Goal: Information Seeking & Learning: Learn about a topic

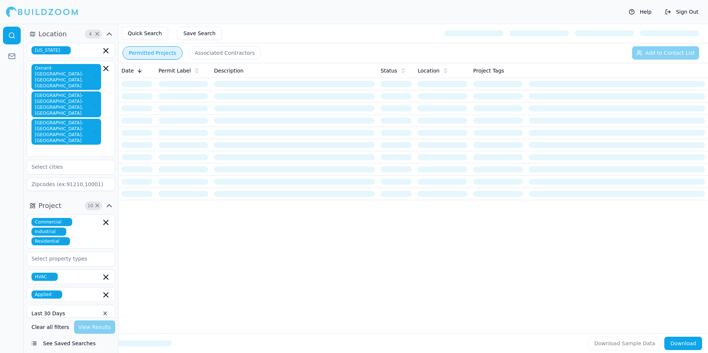
click at [158, 37] on button "Quick Search" at bounding box center [144, 33] width 47 height 13
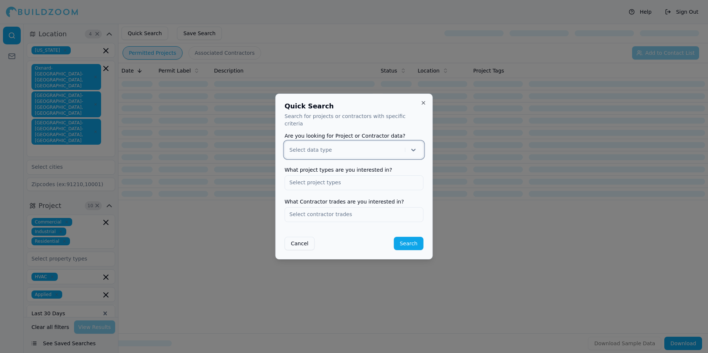
click at [423, 106] on button "Close" at bounding box center [424, 103] width 6 height 6
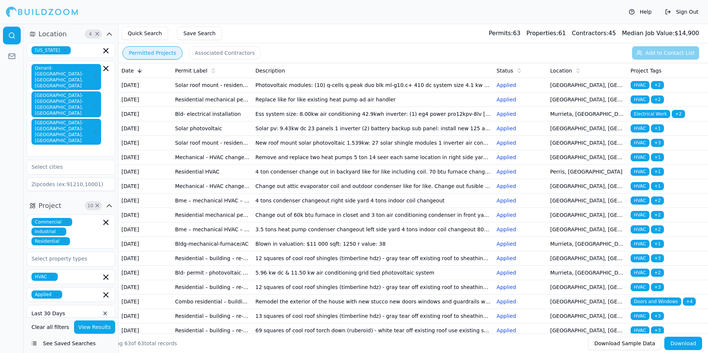
click at [318, 179] on td "4 ton condenser change out in backyard like for like including coil. 70 btu fur…" at bounding box center [372, 172] width 241 height 14
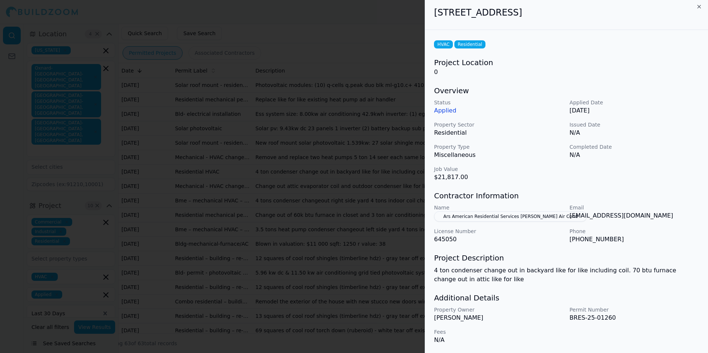
scroll to position [3, 0]
click at [540, 217] on button "Ars American Residential Services [PERSON_NAME] Air Cond" at bounding box center [510, 216] width 153 height 10
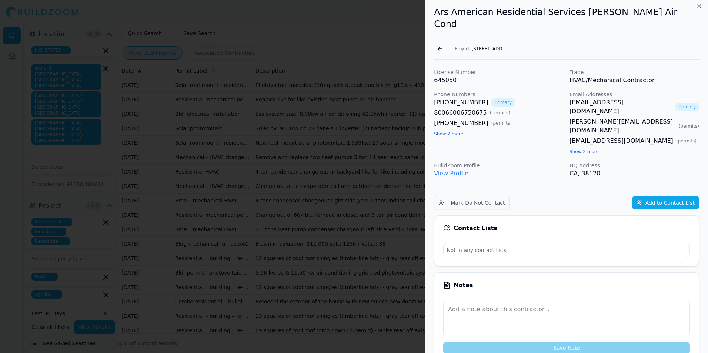
click at [459, 170] on link "View Profile" at bounding box center [451, 173] width 34 height 7
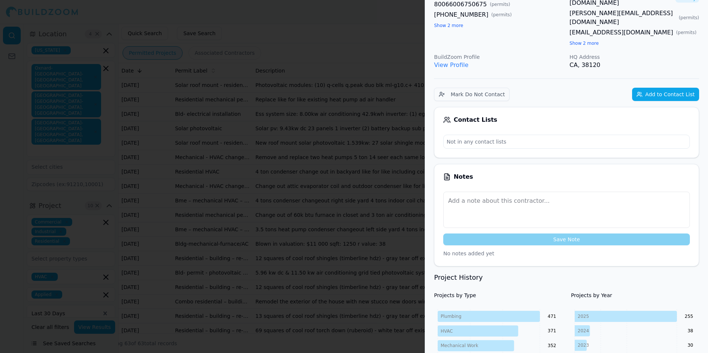
scroll to position [0, 0]
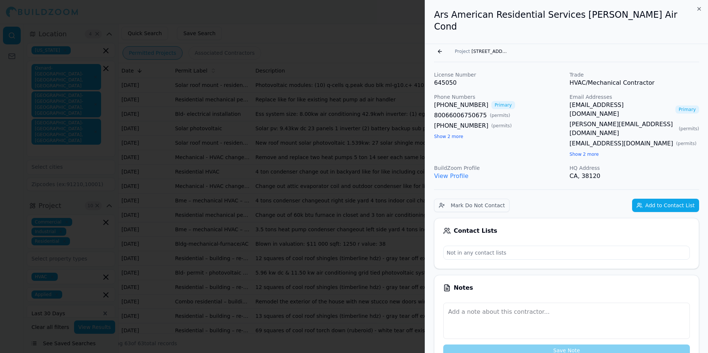
click at [366, 112] on div at bounding box center [354, 176] width 708 height 353
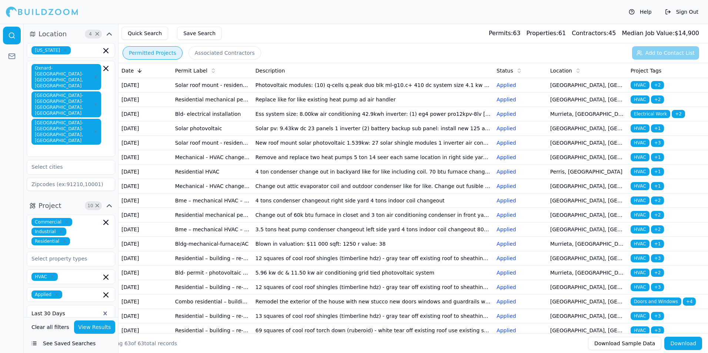
click at [279, 165] on td "Remove and replace two heat pumps 5 ton 14 seer each same location in right sid…" at bounding box center [372, 157] width 241 height 14
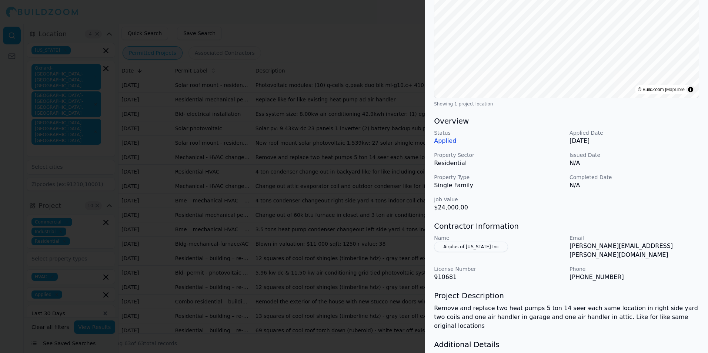
scroll to position [148, 0]
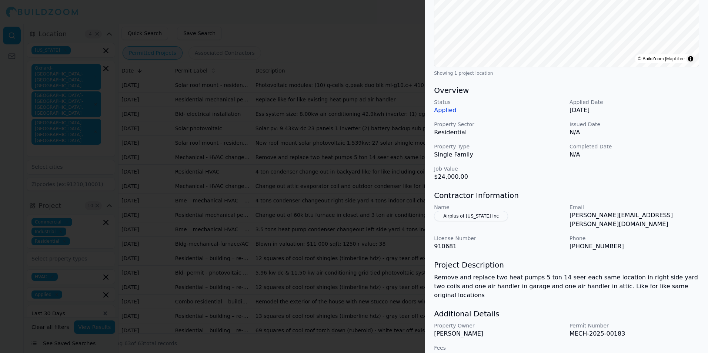
click at [373, 174] on div at bounding box center [354, 176] width 708 height 353
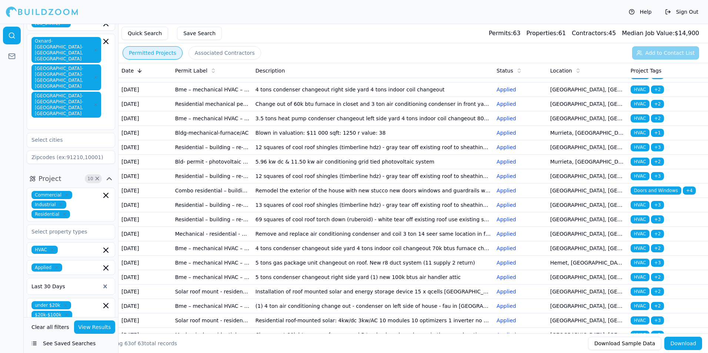
scroll to position [72, 0]
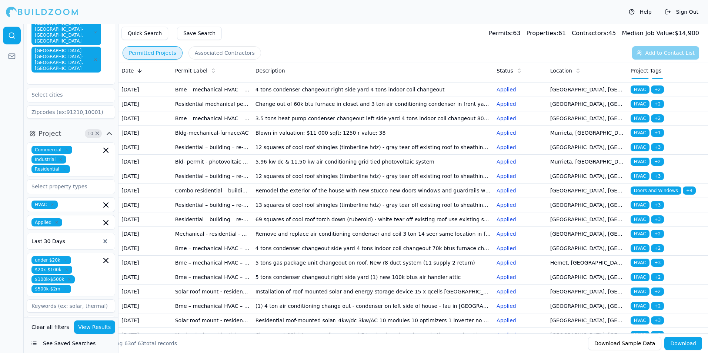
click at [107, 339] on icon "button" at bounding box center [109, 343] width 9 height 9
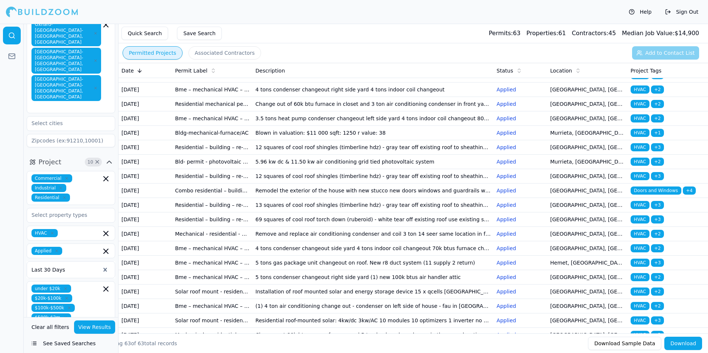
scroll to position [0, 0]
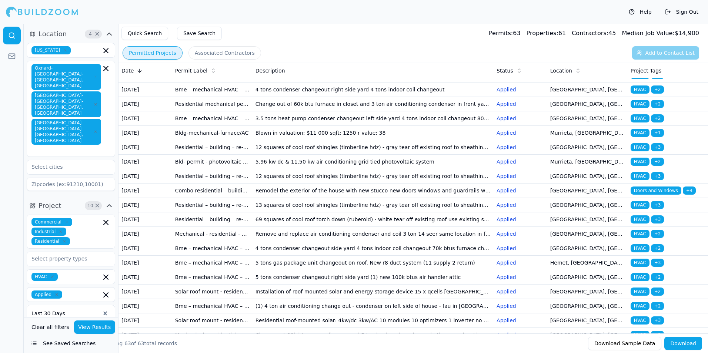
click at [395, 10] on div "Help Sign Out" at bounding box center [354, 12] width 708 height 24
click at [70, 10] on div at bounding box center [42, 11] width 72 height 15
click at [71, 10] on div at bounding box center [42, 11] width 72 height 15
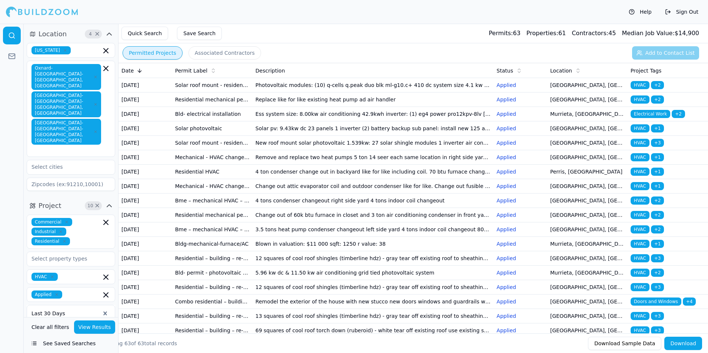
click at [362, 165] on td "Remove and replace two heat pumps 5 ton 14 seer each same location in right sid…" at bounding box center [372, 157] width 241 height 14
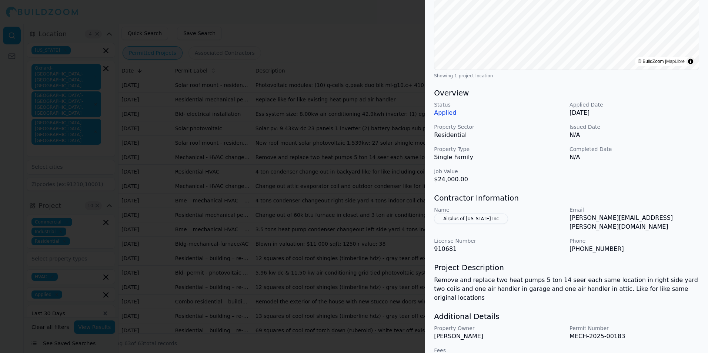
scroll to position [148, 0]
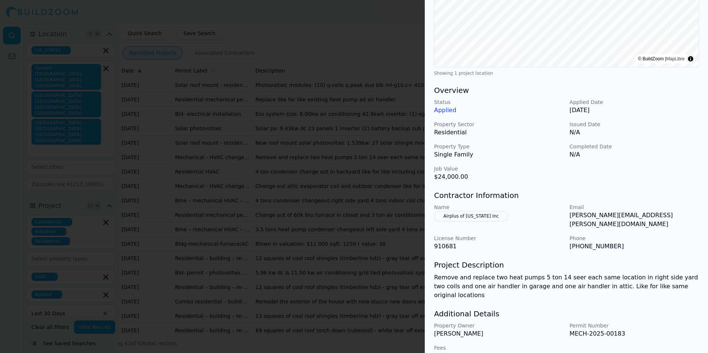
click at [489, 215] on button "Airplus of [US_STATE] Inc" at bounding box center [471, 216] width 74 height 10
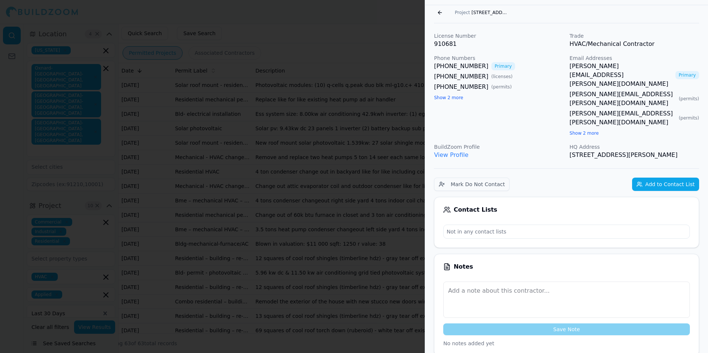
scroll to position [0, 0]
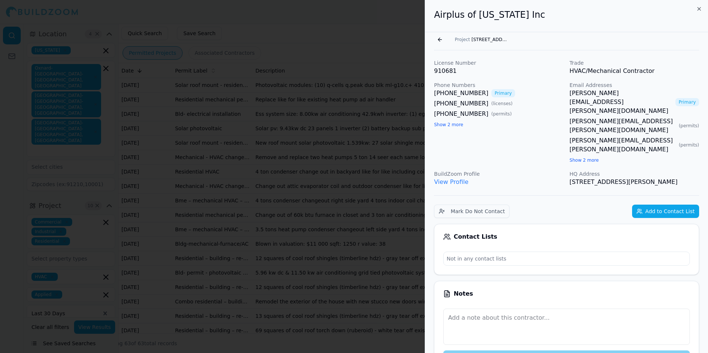
click at [456, 178] on link "View Profile" at bounding box center [451, 181] width 34 height 7
click at [442, 40] on button "Go back" at bounding box center [440, 40] width 12 height 12
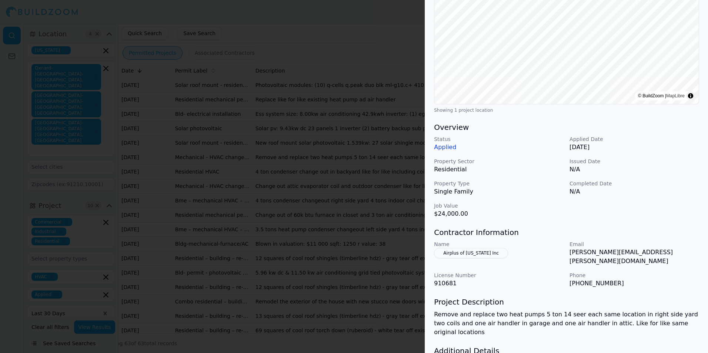
scroll to position [148, 0]
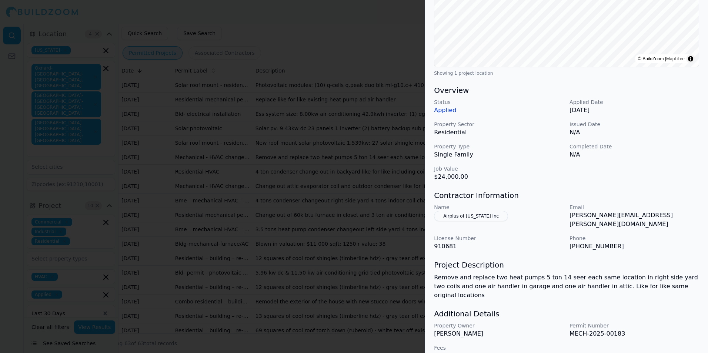
click at [380, 211] on div at bounding box center [354, 176] width 708 height 353
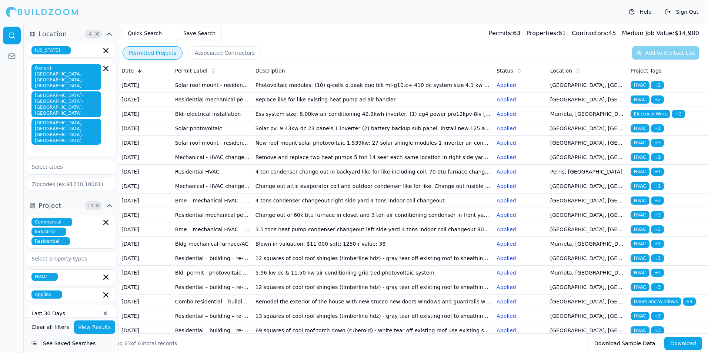
scroll to position [74, 0]
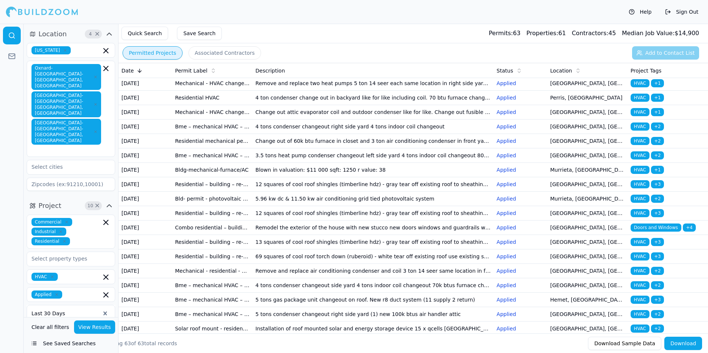
click at [378, 105] on td "4 ton condenser change out in backyard like for like including coil. 70 btu fur…" at bounding box center [372, 98] width 241 height 14
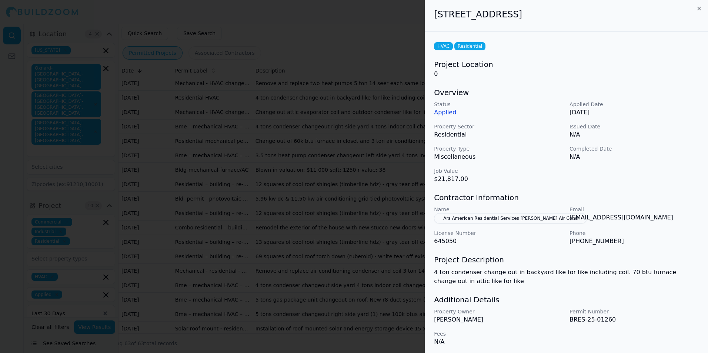
scroll to position [0, 0]
click at [261, 183] on div at bounding box center [354, 176] width 708 height 353
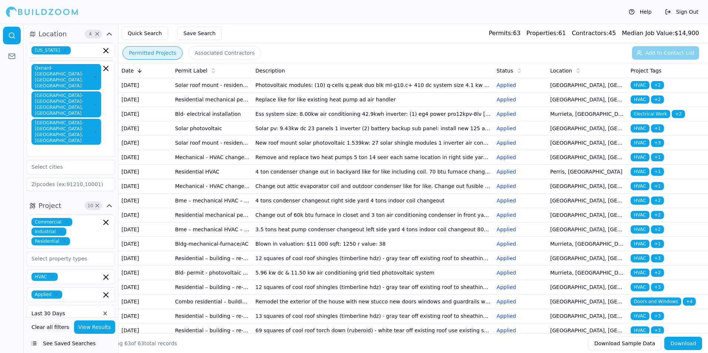
click at [341, 93] on td "Photovoltaic modules: (10) q-cells q.peak duo blk ml-g10.c+ 410 dc system size …" at bounding box center [372, 85] width 241 height 14
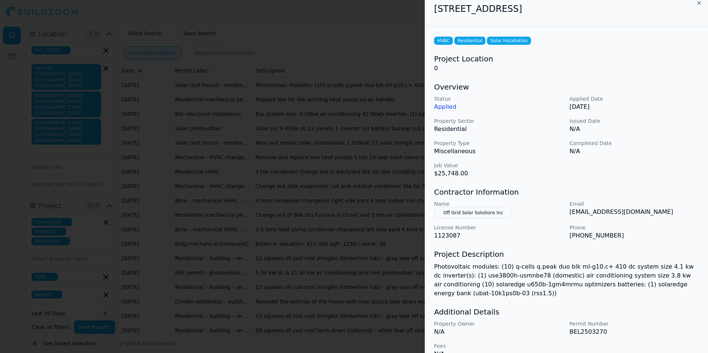
scroll to position [20, 0]
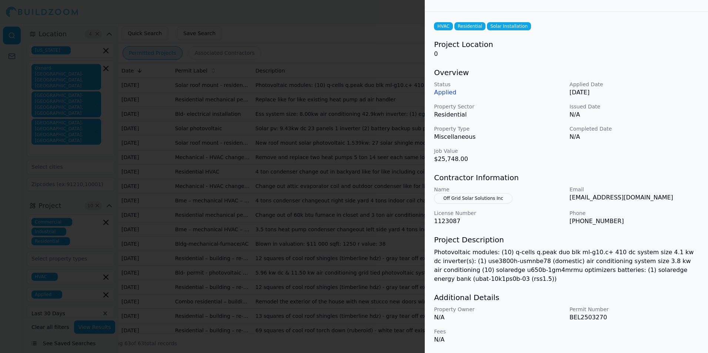
click at [282, 188] on div at bounding box center [354, 176] width 708 height 353
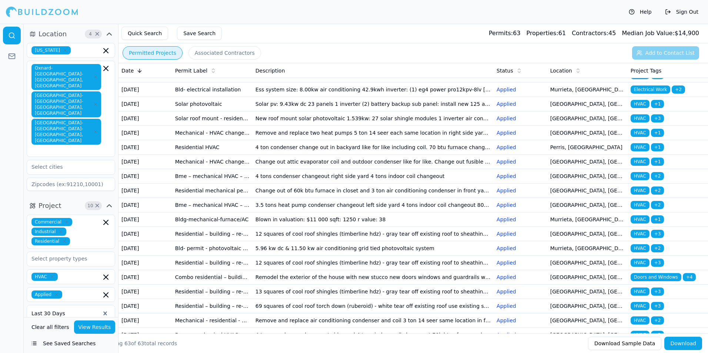
scroll to position [37, 0]
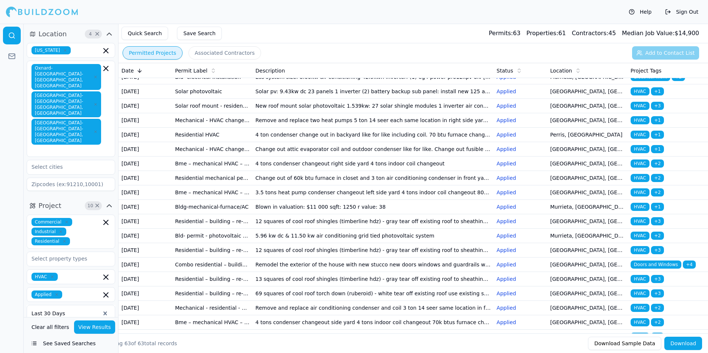
click at [265, 128] on td "Remove and replace two heat pumps 5 ton 14 seer each same location in right sid…" at bounding box center [372, 120] width 241 height 14
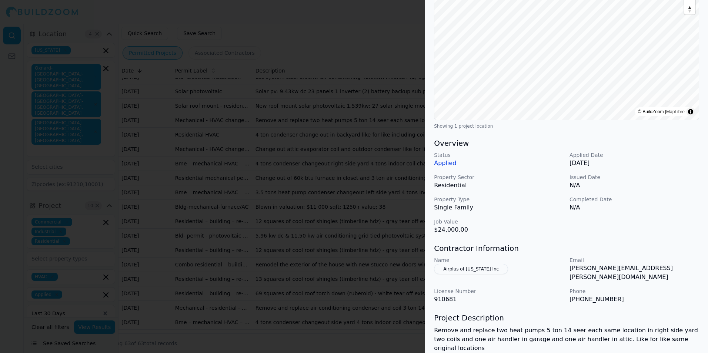
scroll to position [148, 0]
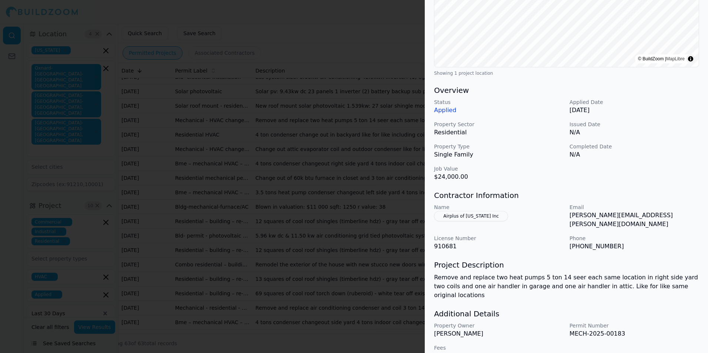
click at [326, 227] on div at bounding box center [354, 176] width 708 height 353
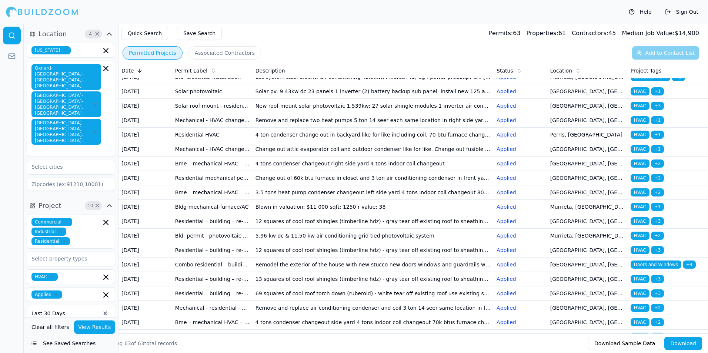
scroll to position [74, 0]
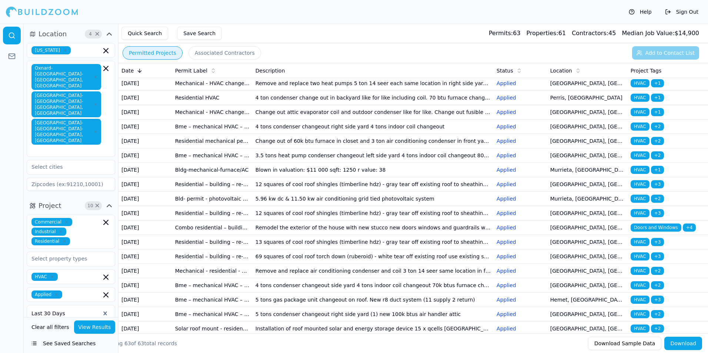
click at [288, 192] on td "12 squares of cool roof shingles (timberline hdz) - gray tear off existing roof…" at bounding box center [372, 184] width 241 height 14
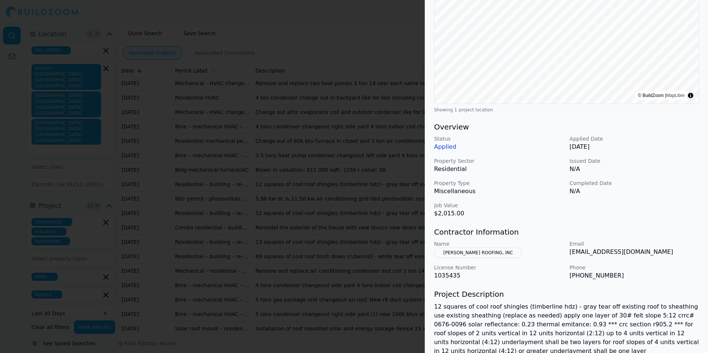
scroll to position [183, 0]
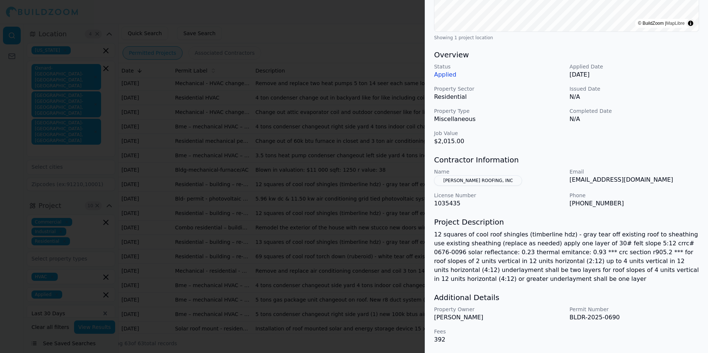
click at [394, 197] on div at bounding box center [354, 176] width 708 height 353
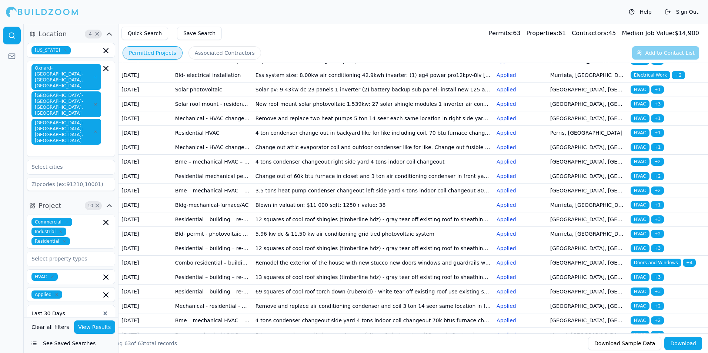
scroll to position [0, 0]
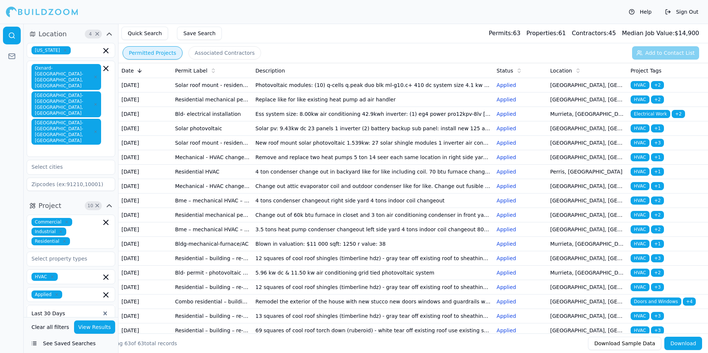
click at [268, 165] on td "Remove and replace two heat pumps 5 ton 14 seer each same location in right sid…" at bounding box center [372, 157] width 241 height 14
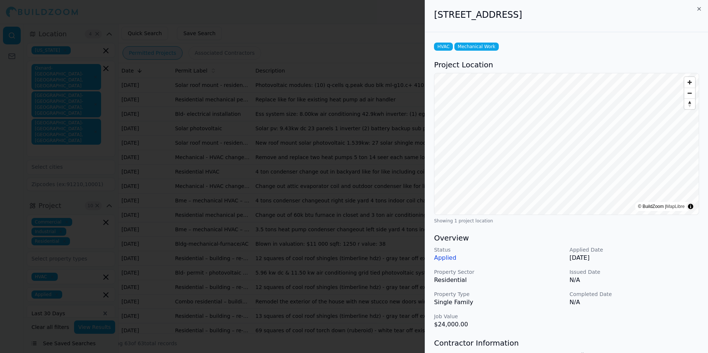
click at [339, 171] on div at bounding box center [354, 176] width 708 height 353
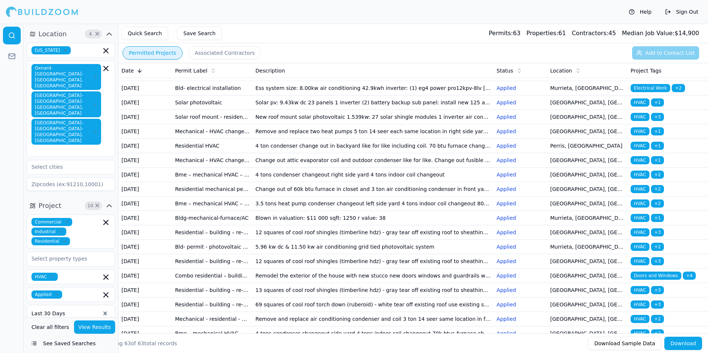
scroll to position [37, 0]
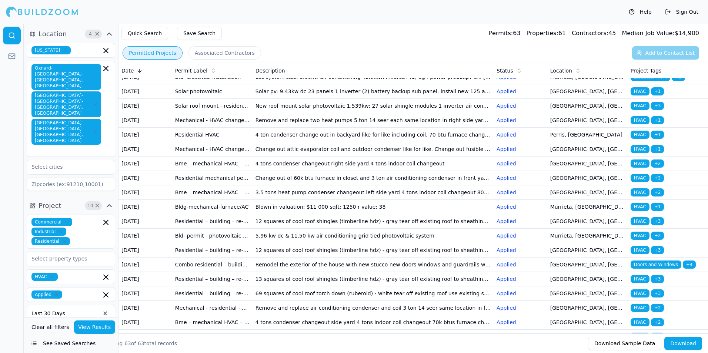
click at [286, 142] on td "4 ton condenser change out in backyard like for like including coil. 70 btu fur…" at bounding box center [372, 135] width 241 height 14
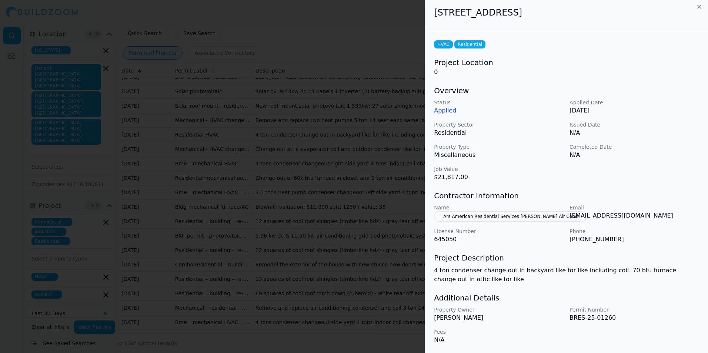
scroll to position [3, 0]
click at [376, 197] on div at bounding box center [354, 176] width 708 height 353
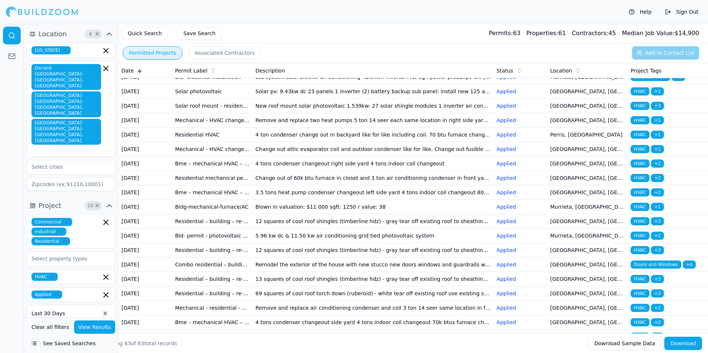
click at [292, 185] on td "Change out of 60k btu furnace in closet and 3 ton air conditioning condenser in…" at bounding box center [372, 178] width 241 height 14
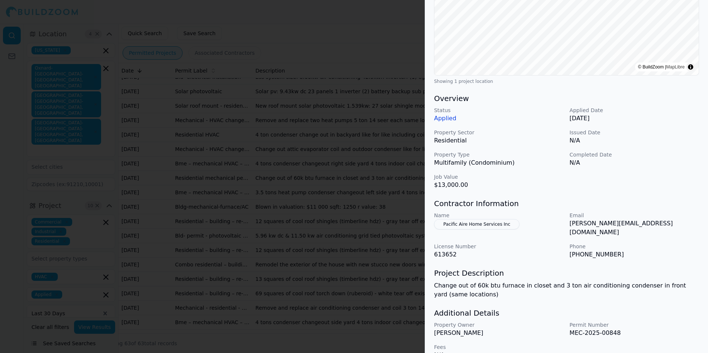
scroll to position [148, 0]
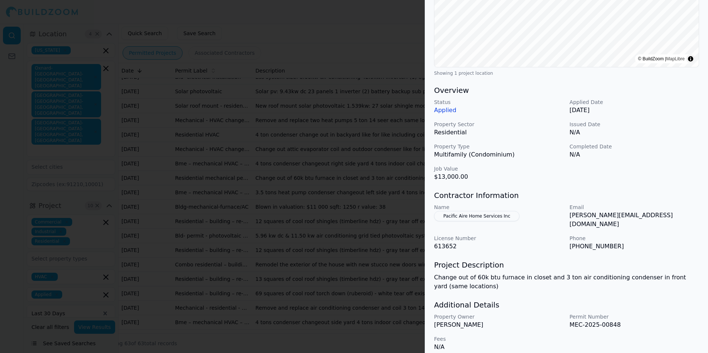
click at [344, 236] on div at bounding box center [354, 176] width 708 height 353
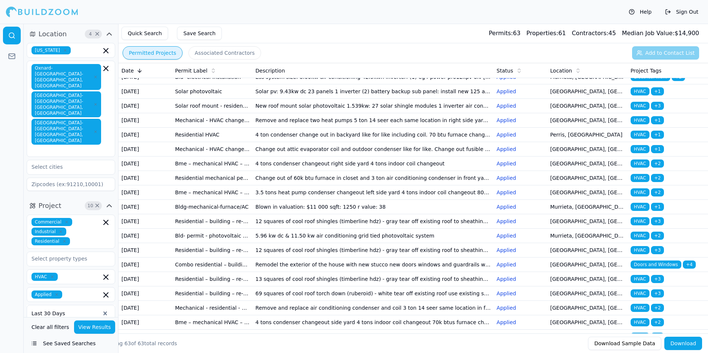
click at [341, 214] on td "Blown in valuation: $11 000 sqft: 1250 r value: 38" at bounding box center [372, 207] width 241 height 14
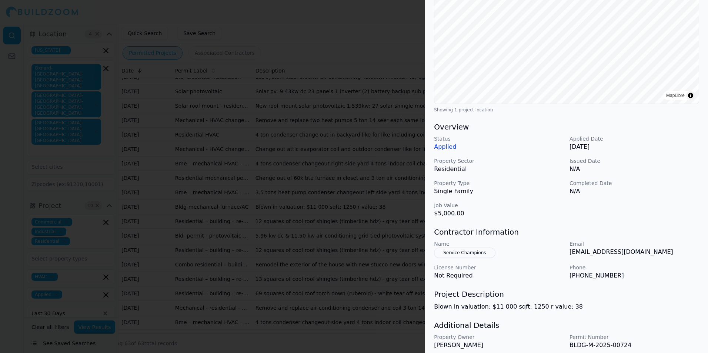
scroll to position [139, 0]
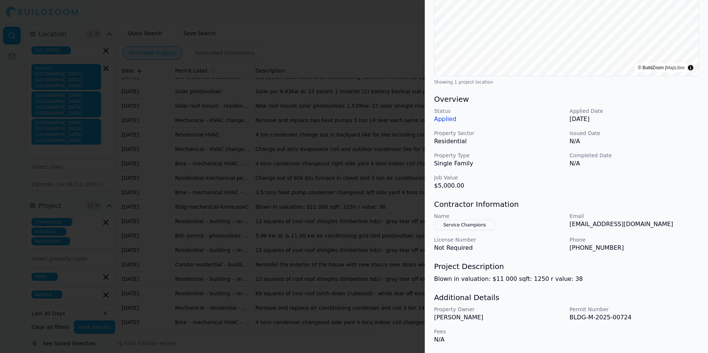
click at [382, 215] on div at bounding box center [354, 176] width 708 height 353
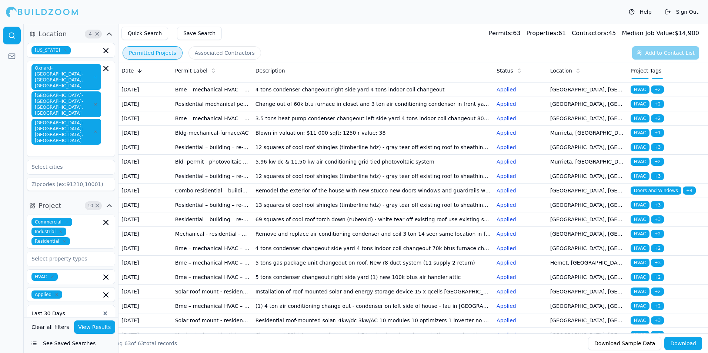
scroll to position [148, 0]
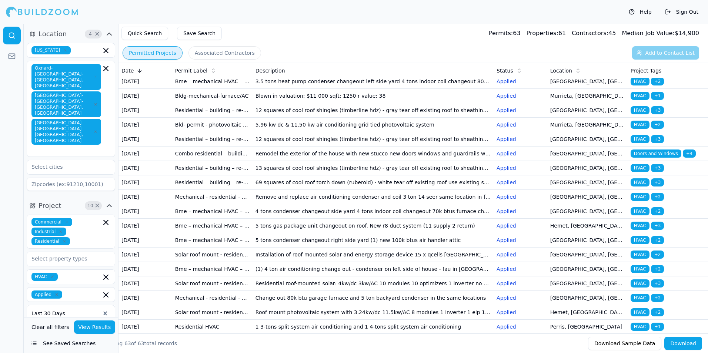
click at [374, 147] on td "12 squares of cool roof shingles (timberline hdz) - gray tear off existing roof…" at bounding box center [372, 139] width 241 height 14
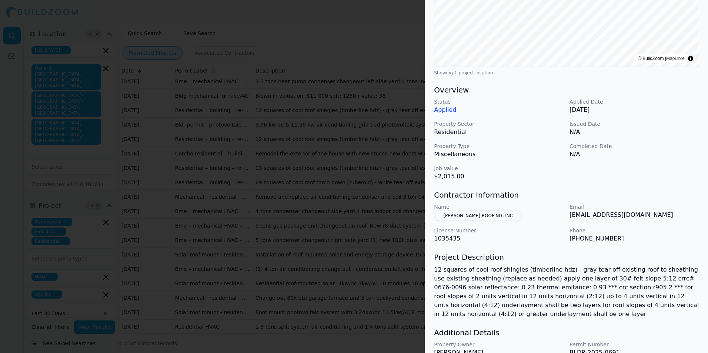
click at [366, 198] on div at bounding box center [354, 176] width 708 height 353
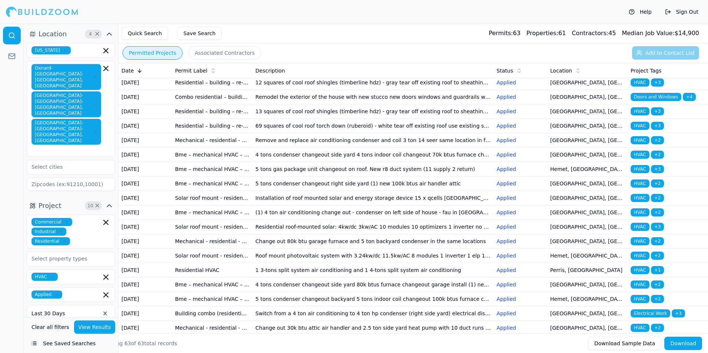
scroll to position [222, 0]
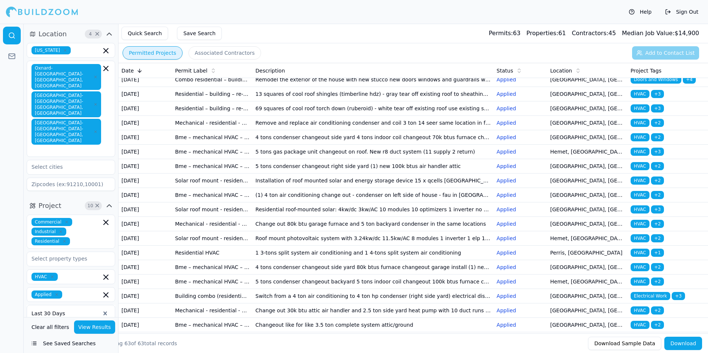
click at [317, 145] on td "4 tons condenser changeout side yard 4 tons indoor coil changeout 70k btus furn…" at bounding box center [372, 137] width 241 height 14
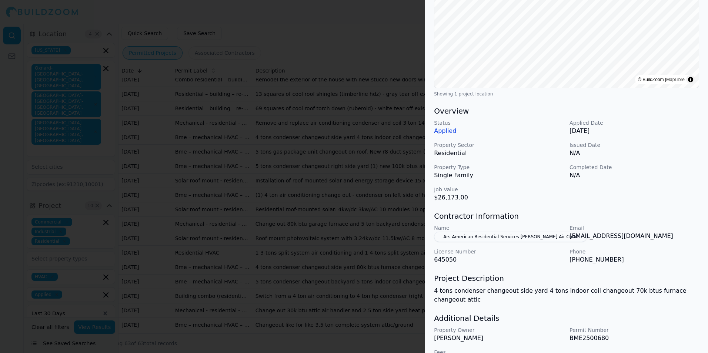
scroll to position [139, 0]
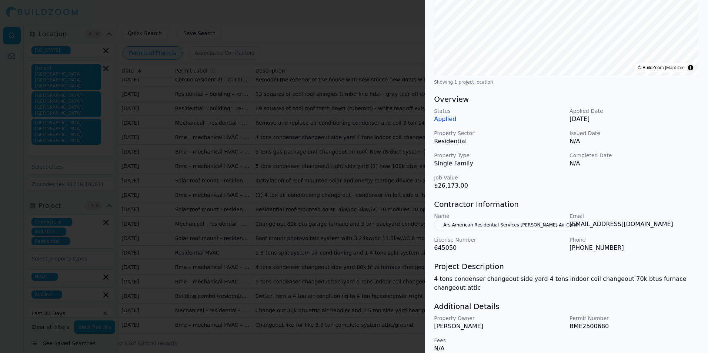
click at [399, 227] on div at bounding box center [354, 176] width 708 height 353
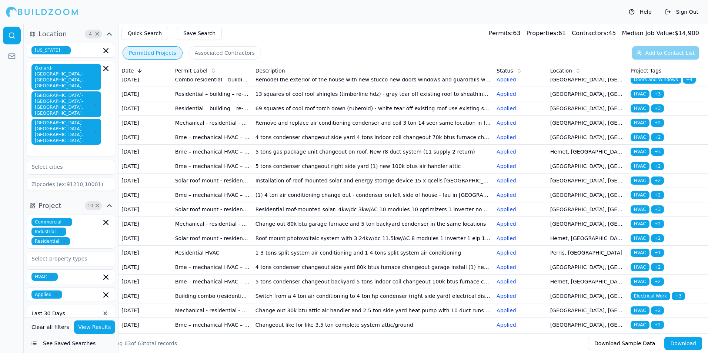
scroll to position [259, 0]
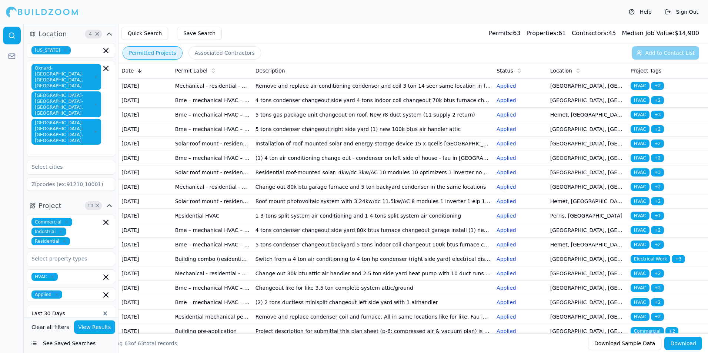
click at [356, 165] on td "(1) 4 ton air conditioning change out - condenser on left side of house - fau i…" at bounding box center [372, 158] width 241 height 14
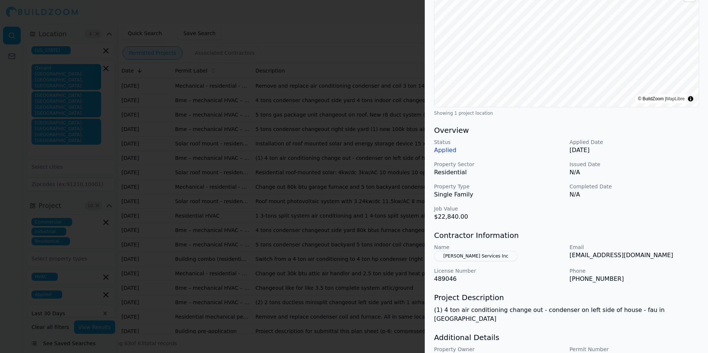
scroll to position [139, 0]
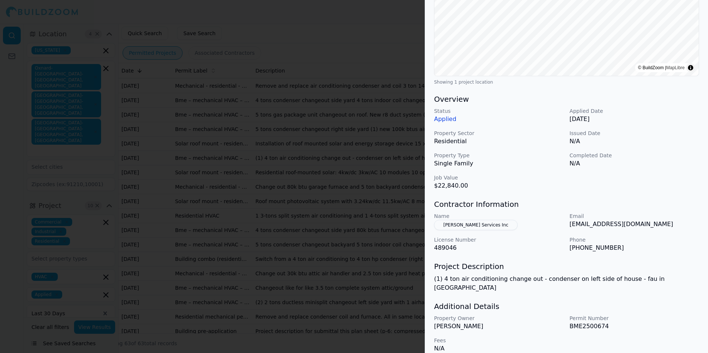
click at [475, 223] on button "[PERSON_NAME] Services Inc" at bounding box center [476, 225] width 84 height 10
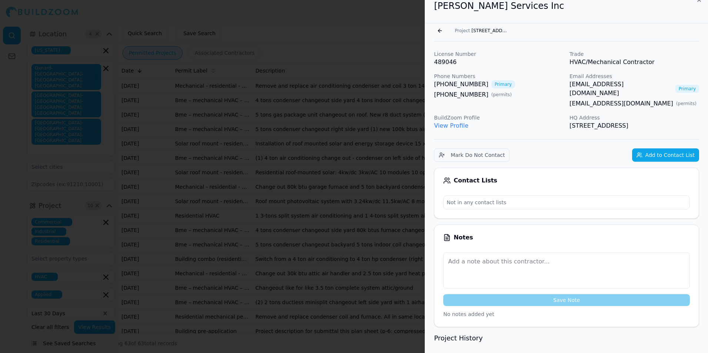
scroll to position [0, 0]
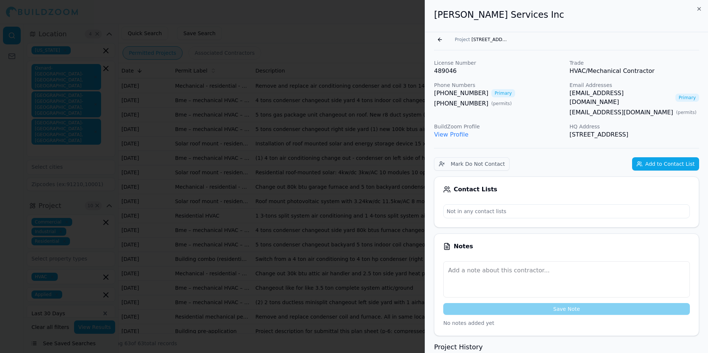
click at [448, 131] on link "View Profile" at bounding box center [451, 134] width 34 height 7
click at [385, 221] on div at bounding box center [354, 176] width 708 height 353
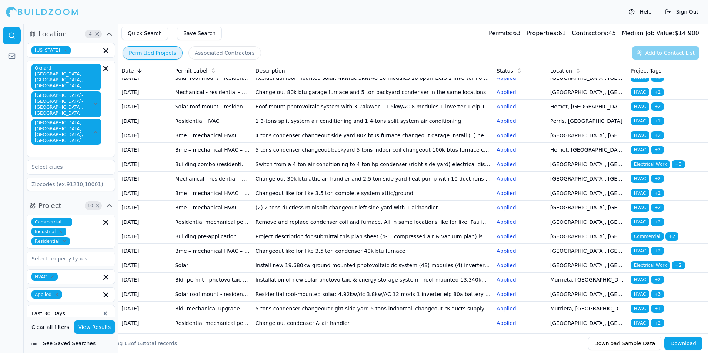
scroll to position [370, 0]
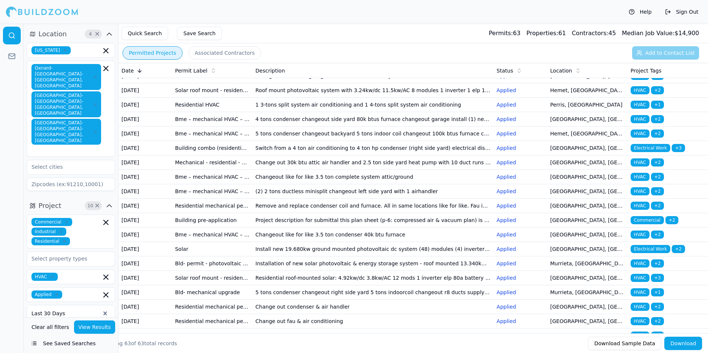
click at [356, 83] on td "Change out 80k btu garage furnace and 5 ton backyard condenser in the same loca…" at bounding box center [372, 76] width 241 height 14
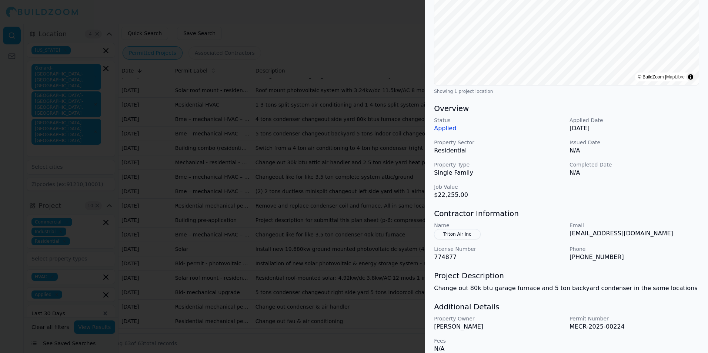
scroll to position [139, 0]
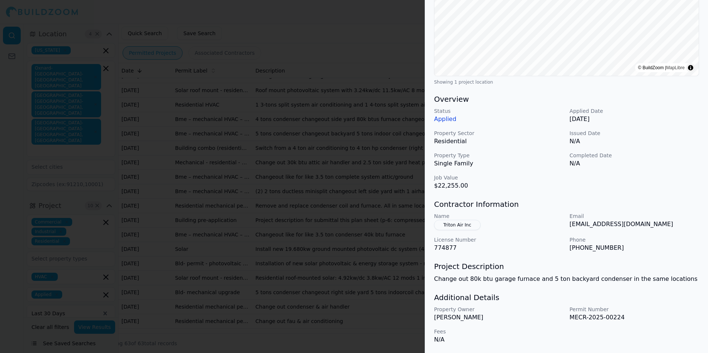
click at [462, 224] on button "Triton Air Inc" at bounding box center [457, 225] width 46 height 10
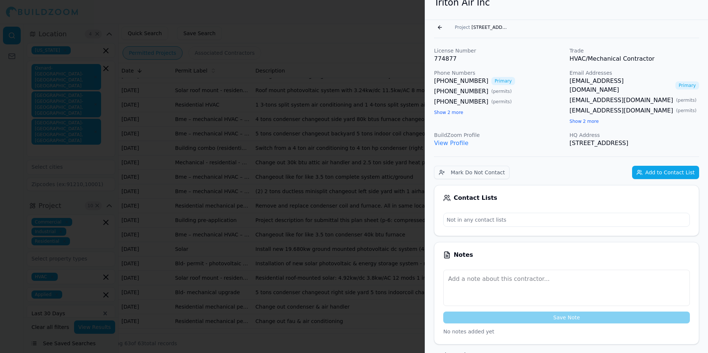
scroll to position [0, 0]
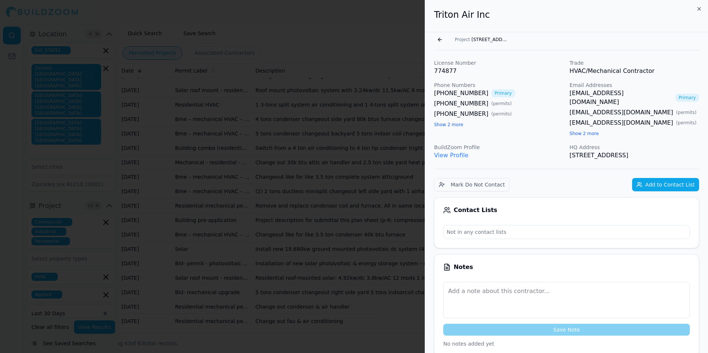
click at [448, 152] on link "View Profile" at bounding box center [451, 155] width 34 height 7
